Goal: Transaction & Acquisition: Purchase product/service

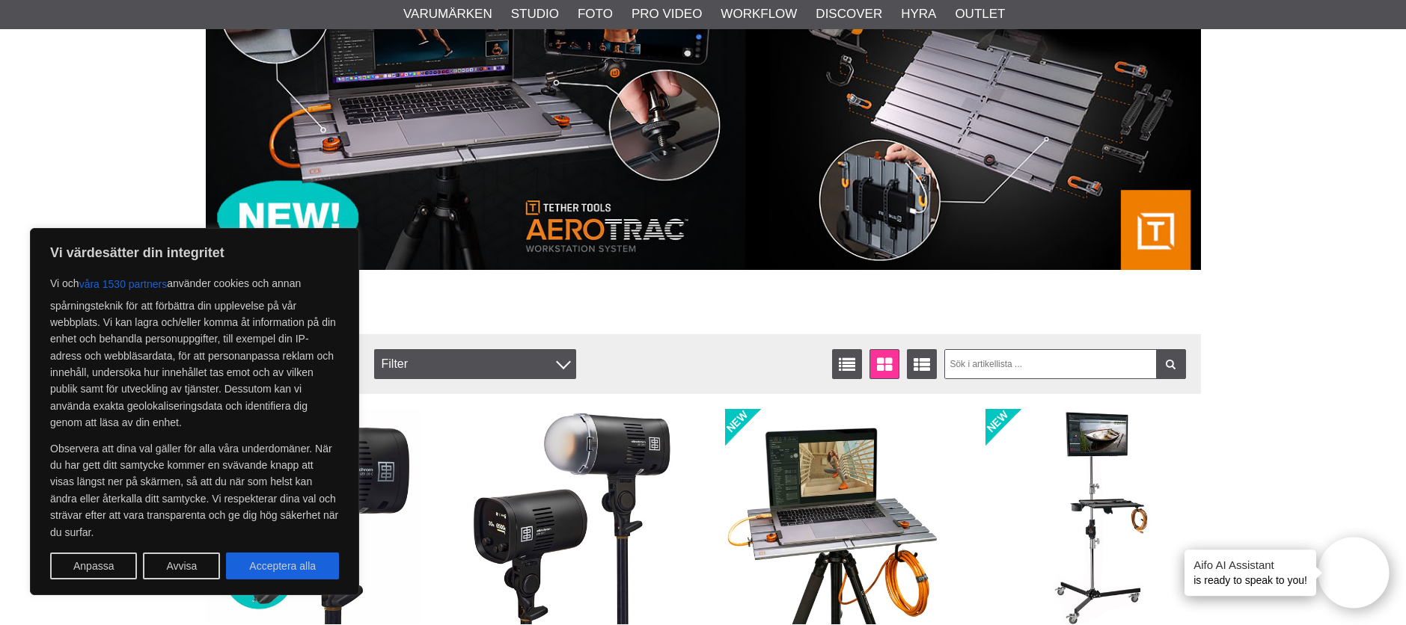
scroll to position [245, 0]
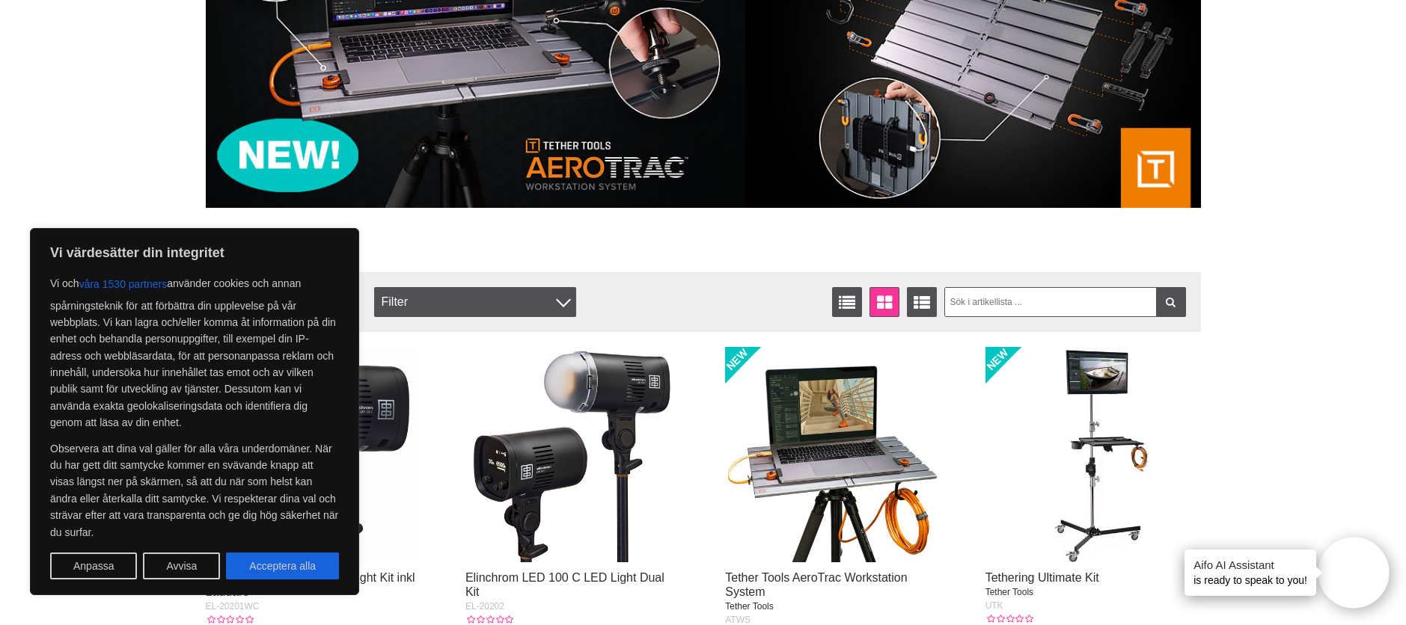
scroll to position [653, 0]
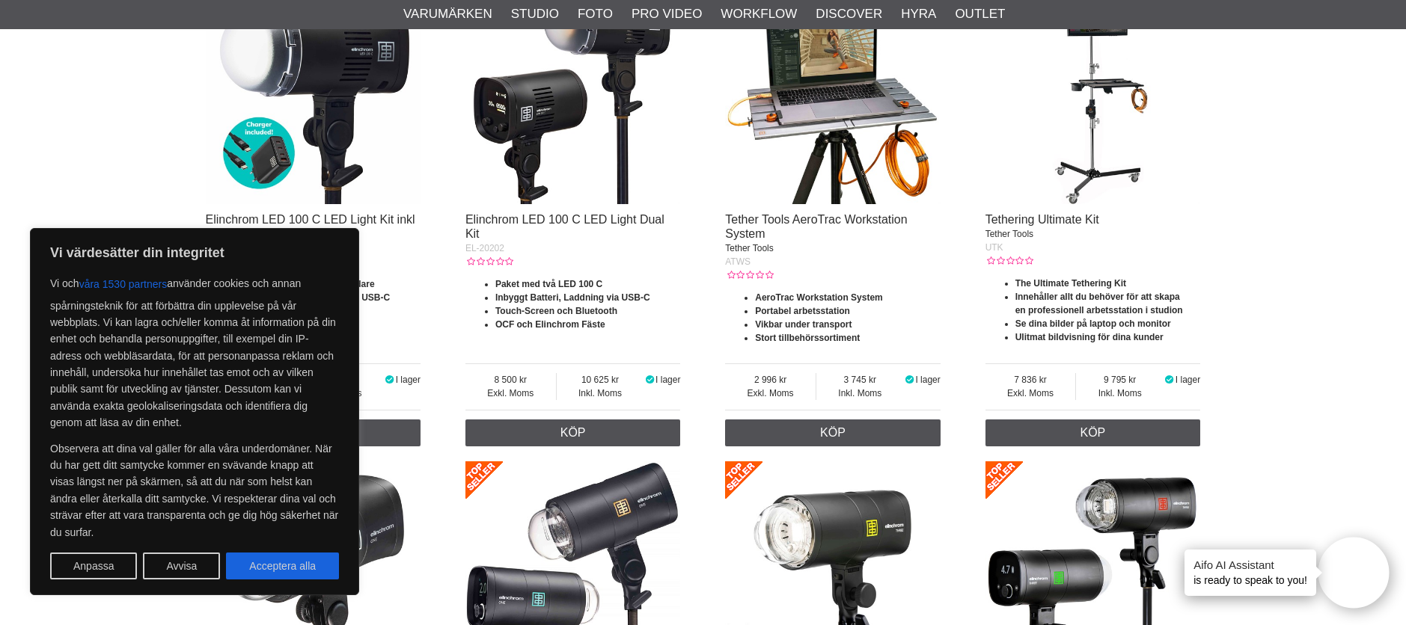
click at [554, 150] on img at bounding box center [572, 96] width 215 height 215
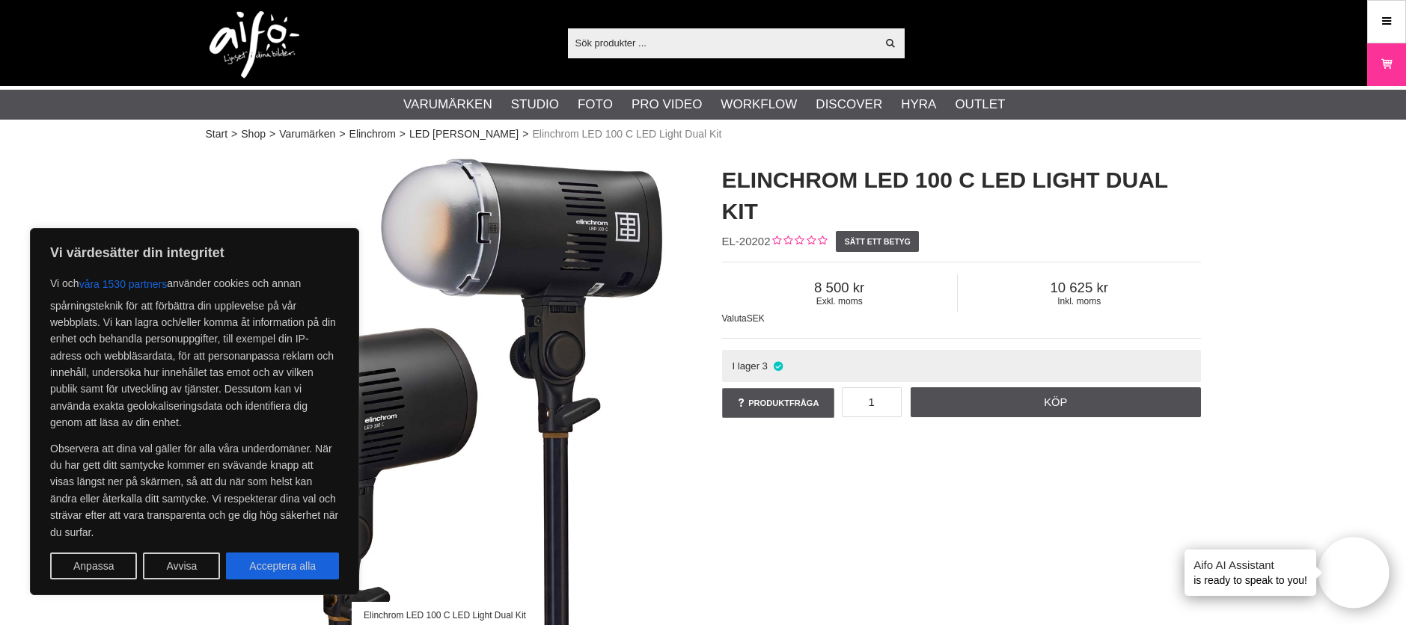
scroll to position [1, 0]
